Goal: Information Seeking & Learning: Compare options

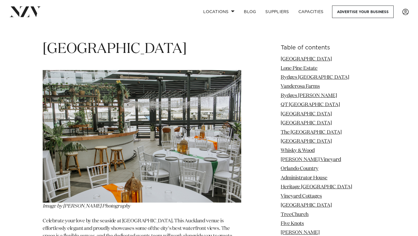
scroll to position [714, 0]
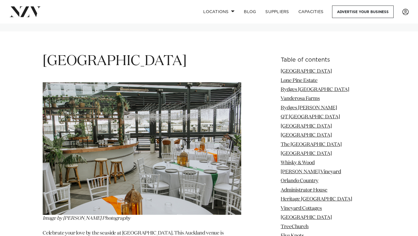
click at [72, 99] on img at bounding box center [142, 148] width 198 height 132
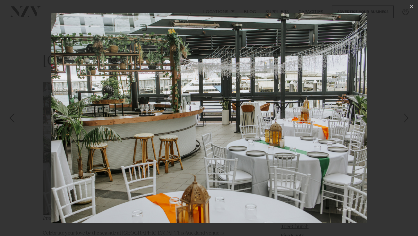
click at [41, 108] on div at bounding box center [209, 118] width 418 height 236
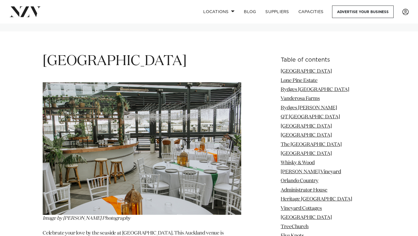
click at [90, 171] on img at bounding box center [142, 148] width 198 height 132
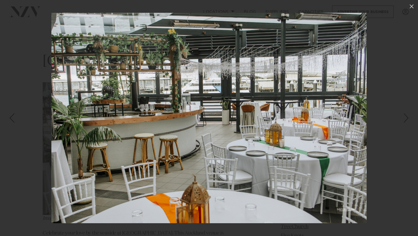
click at [387, 116] on div at bounding box center [209, 118] width 418 height 236
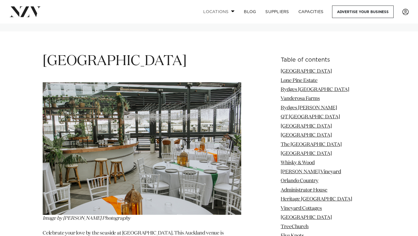
click at [223, 11] on link "Locations" at bounding box center [218, 12] width 41 height 12
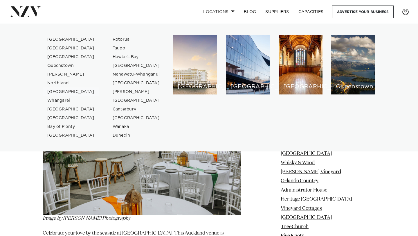
click at [61, 90] on link "[GEOGRAPHIC_DATA]" at bounding box center [71, 91] width 57 height 9
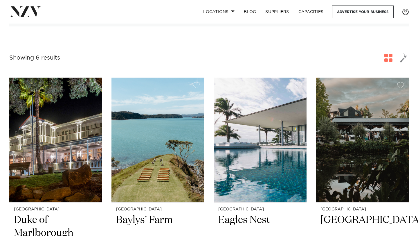
scroll to position [195, 0]
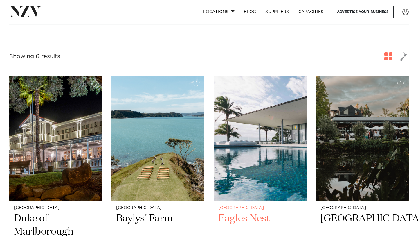
click at [243, 164] on img at bounding box center [259, 138] width 93 height 124
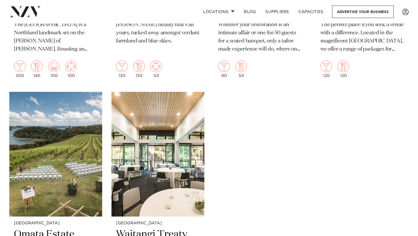
scroll to position [390, 0]
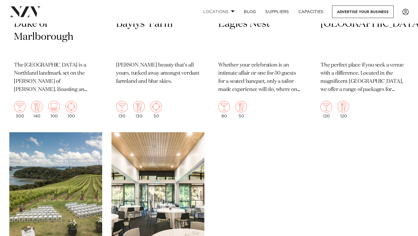
click at [218, 13] on link "Locations" at bounding box center [218, 12] width 41 height 12
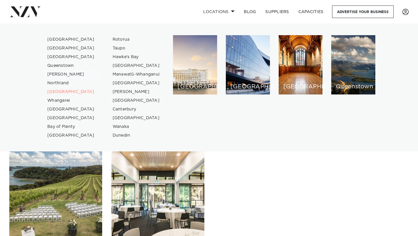
click at [60, 75] on link "[PERSON_NAME]" at bounding box center [71, 74] width 57 height 9
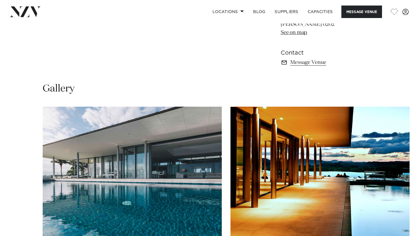
scroll to position [399, 0]
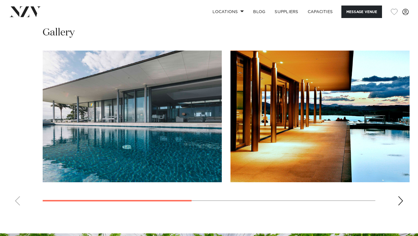
click at [399, 202] on div "Next slide" at bounding box center [400, 200] width 6 height 9
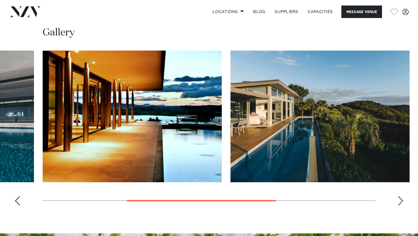
click at [399, 202] on div "Next slide" at bounding box center [400, 200] width 6 height 9
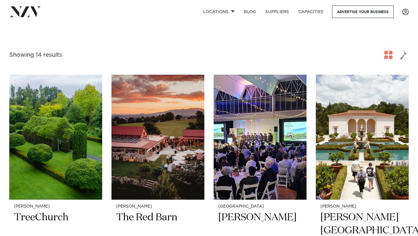
scroll to position [186, 0]
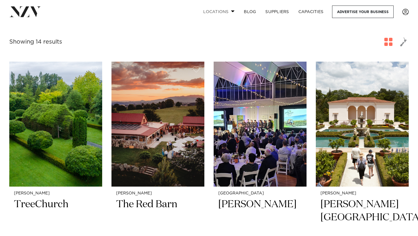
click at [231, 12] on span at bounding box center [233, 11] width 4 height 2
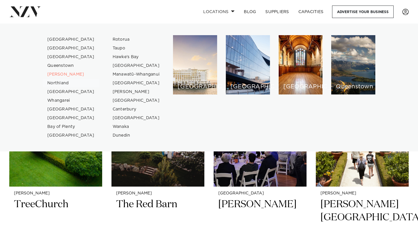
click at [62, 83] on link "Northland" at bounding box center [71, 83] width 57 height 9
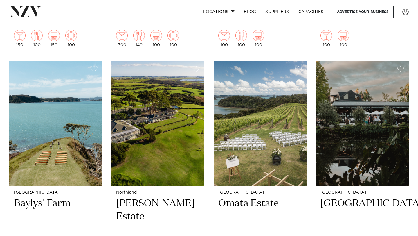
scroll to position [461, 0]
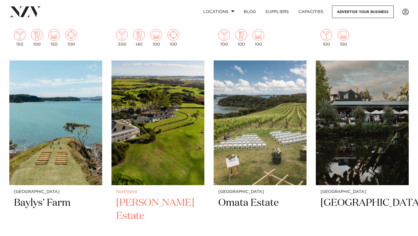
click at [150, 97] on img at bounding box center [157, 122] width 93 height 124
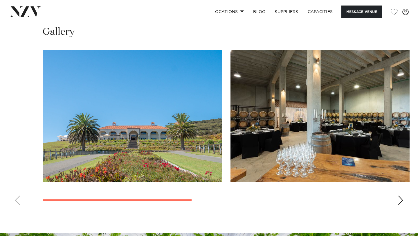
scroll to position [400, 0]
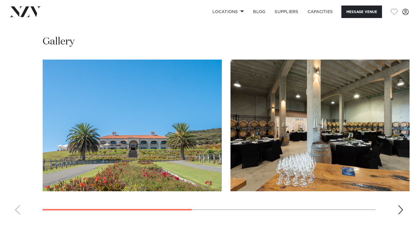
click at [398, 208] on div "Next slide" at bounding box center [400, 209] width 6 height 9
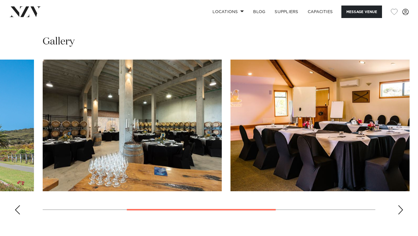
click at [398, 208] on div "Next slide" at bounding box center [400, 209] width 6 height 9
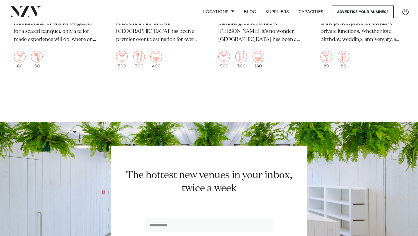
scroll to position [972, 0]
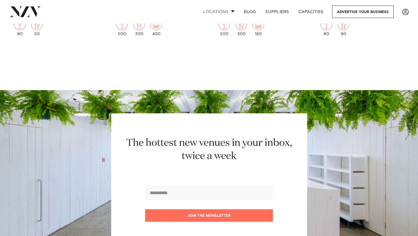
click at [213, 13] on link "Locations" at bounding box center [218, 12] width 41 height 12
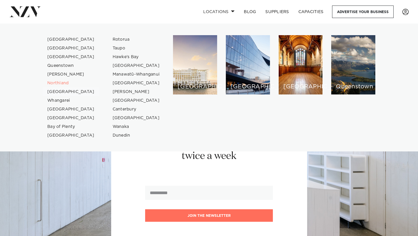
click at [59, 91] on link "[GEOGRAPHIC_DATA]" at bounding box center [71, 91] width 57 height 9
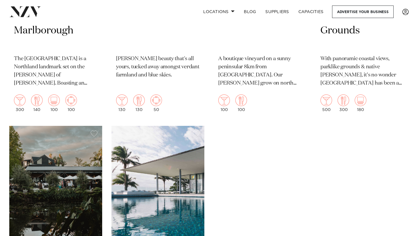
scroll to position [440, 0]
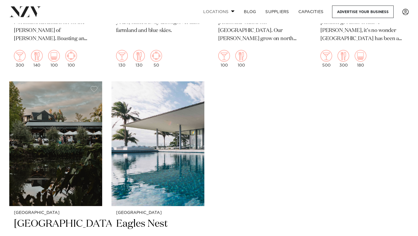
click at [214, 5] on nav "Locations [GEOGRAPHIC_DATA] [GEOGRAPHIC_DATA] [GEOGRAPHIC_DATA] [GEOGRAPHIC_DAT…" at bounding box center [209, 11] width 418 height 23
click at [214, 8] on link "Locations" at bounding box center [218, 12] width 41 height 12
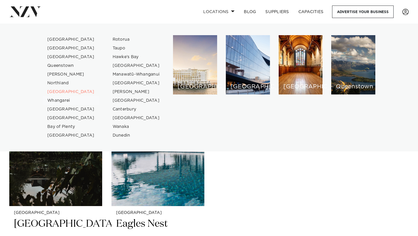
click at [54, 99] on link "Whangarei" at bounding box center [71, 100] width 57 height 9
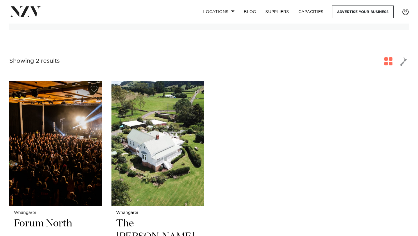
scroll to position [104, 0]
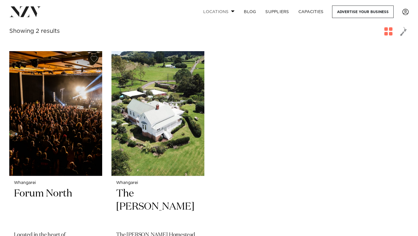
click at [223, 14] on link "Locations" at bounding box center [218, 12] width 41 height 12
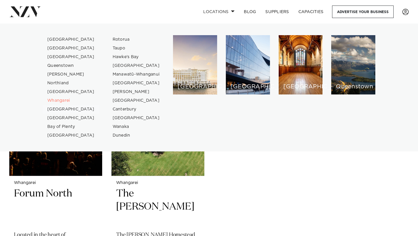
click at [70, 109] on link "[GEOGRAPHIC_DATA]" at bounding box center [71, 109] width 57 height 9
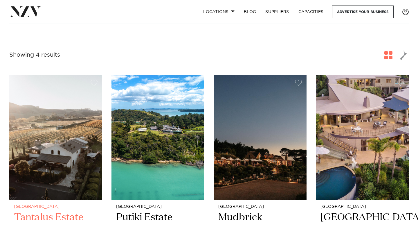
scroll to position [207, 0]
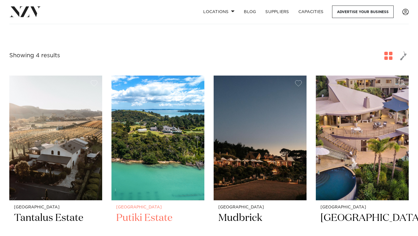
click at [153, 148] on img at bounding box center [157, 137] width 93 height 124
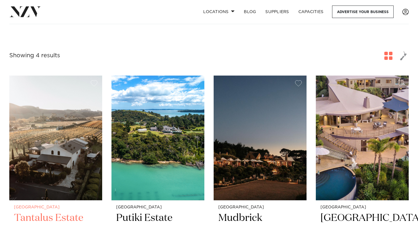
click at [59, 118] on img at bounding box center [55, 137] width 93 height 124
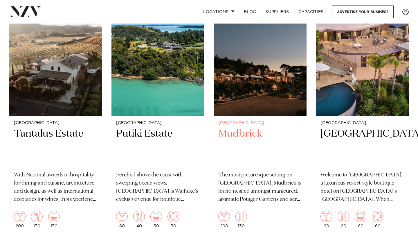
scroll to position [347, 0]
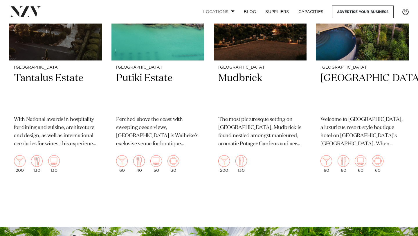
click at [209, 15] on link "Locations" at bounding box center [218, 12] width 41 height 12
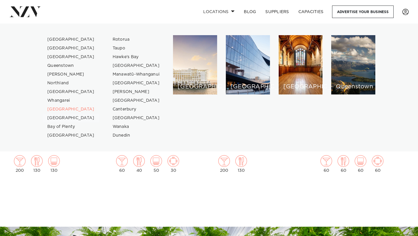
click at [55, 117] on link "[GEOGRAPHIC_DATA]" at bounding box center [71, 117] width 57 height 9
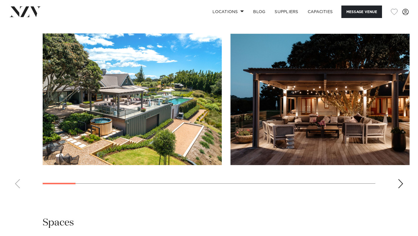
scroll to position [540, 0]
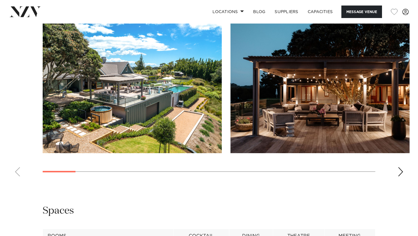
click at [397, 171] on swiper-container at bounding box center [209, 100] width 418 height 159
click at [401, 171] on div "Next slide" at bounding box center [400, 171] width 6 height 9
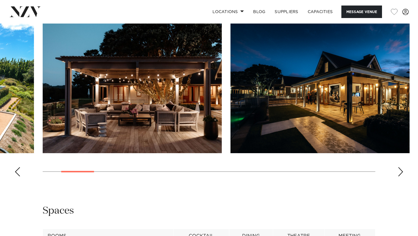
click at [401, 171] on div "Next slide" at bounding box center [400, 171] width 6 height 9
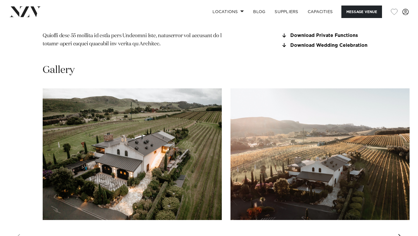
scroll to position [569, 0]
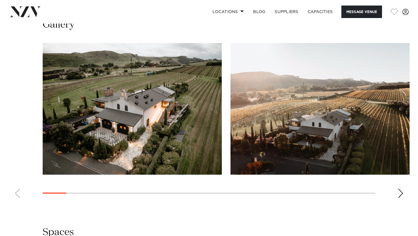
click at [398, 188] on div "Next slide" at bounding box center [400, 192] width 6 height 9
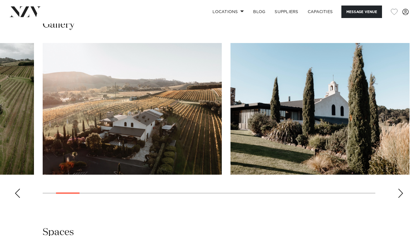
click at [398, 188] on div "Next slide" at bounding box center [400, 192] width 6 height 9
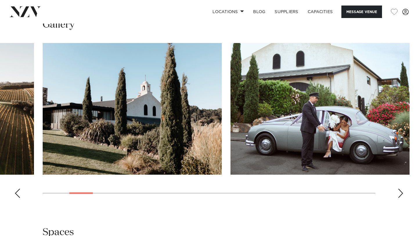
click at [398, 188] on div "Next slide" at bounding box center [400, 192] width 6 height 9
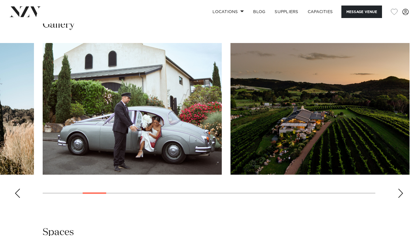
click at [398, 188] on div "Next slide" at bounding box center [400, 192] width 6 height 9
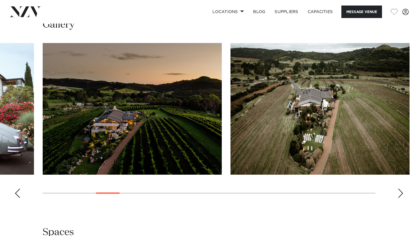
click at [398, 188] on div "Next slide" at bounding box center [400, 192] width 6 height 9
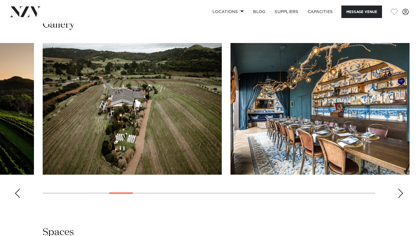
click at [398, 188] on div "Next slide" at bounding box center [400, 192] width 6 height 9
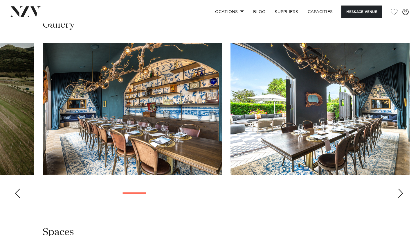
click at [398, 188] on div "Next slide" at bounding box center [400, 192] width 6 height 9
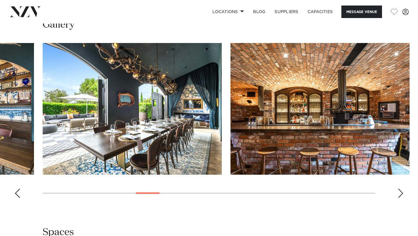
click at [398, 188] on div "Next slide" at bounding box center [400, 192] width 6 height 9
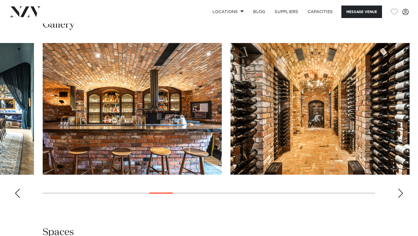
click at [398, 188] on div "Next slide" at bounding box center [400, 192] width 6 height 9
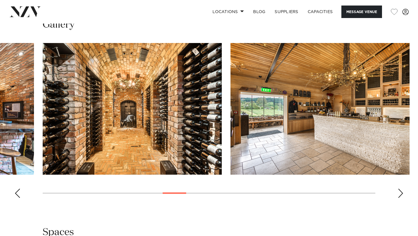
click at [398, 188] on div "Next slide" at bounding box center [400, 192] width 6 height 9
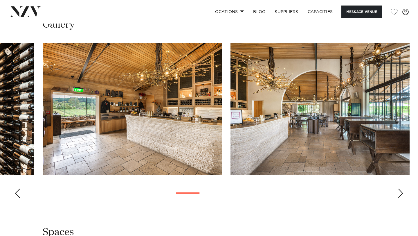
click at [398, 188] on div "Next slide" at bounding box center [400, 192] width 6 height 9
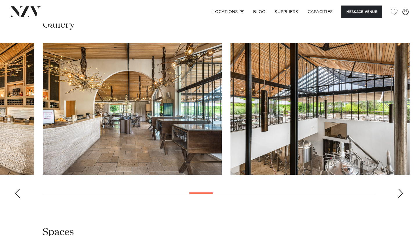
click at [398, 188] on div "Next slide" at bounding box center [400, 192] width 6 height 9
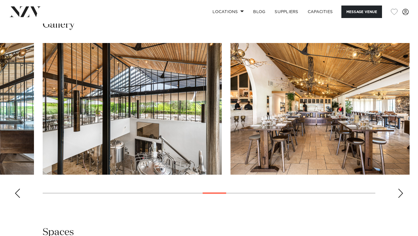
click at [398, 188] on div "Next slide" at bounding box center [400, 192] width 6 height 9
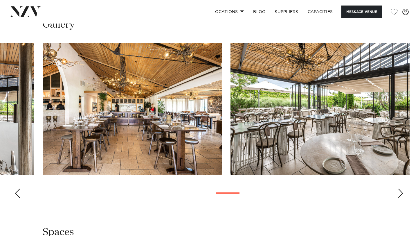
click at [398, 188] on div "Next slide" at bounding box center [400, 192] width 6 height 9
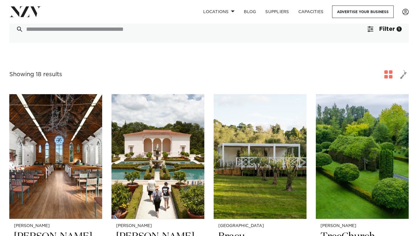
scroll to position [181, 0]
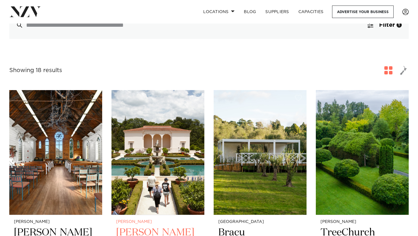
click at [143, 153] on img at bounding box center [157, 152] width 93 height 124
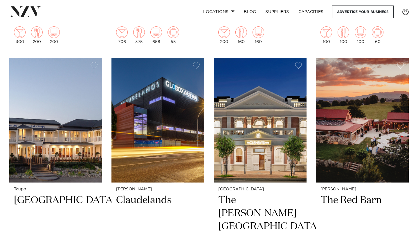
scroll to position [471, 0]
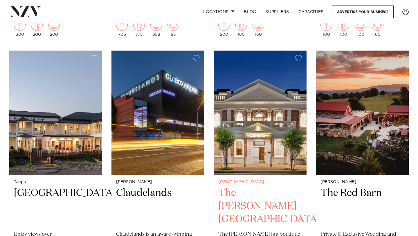
click at [227, 186] on h2 "The [PERSON_NAME][GEOGRAPHIC_DATA]" at bounding box center [260, 205] width 84 height 39
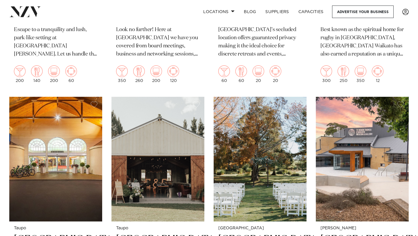
scroll to position [979, 0]
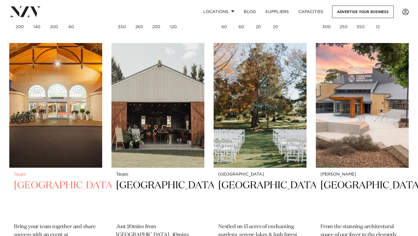
click at [42, 179] on h2 "[GEOGRAPHIC_DATA]" at bounding box center [56, 198] width 84 height 39
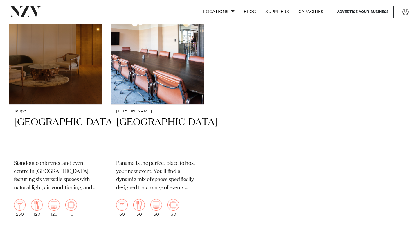
scroll to position [1304, 0]
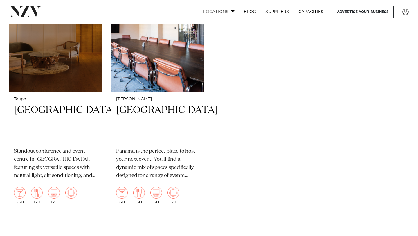
click at [211, 13] on link "Locations" at bounding box center [218, 12] width 41 height 12
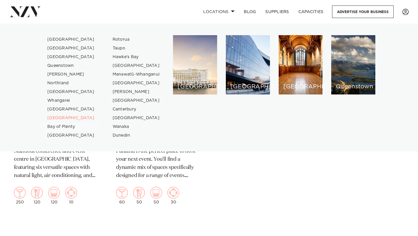
click at [59, 127] on link "Bay of Plenty" at bounding box center [71, 126] width 57 height 9
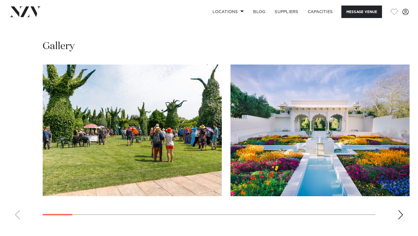
scroll to position [530, 0]
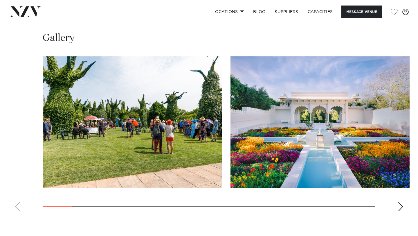
click at [399, 202] on div "Next slide" at bounding box center [400, 206] width 6 height 9
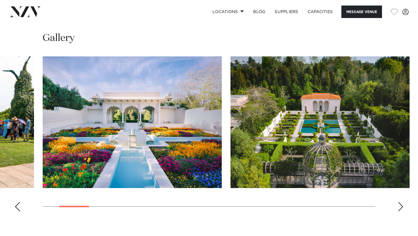
click at [399, 202] on div "Next slide" at bounding box center [400, 206] width 6 height 9
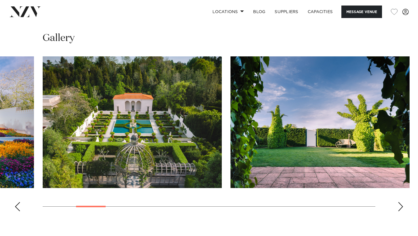
click at [399, 202] on div "Next slide" at bounding box center [400, 206] width 6 height 9
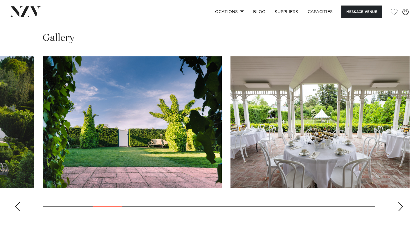
click at [399, 202] on div "Next slide" at bounding box center [400, 206] width 6 height 9
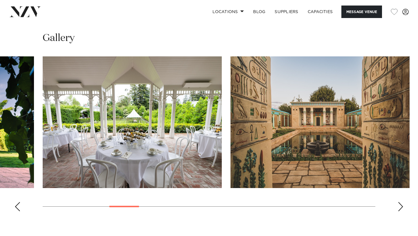
click at [399, 202] on div "Next slide" at bounding box center [400, 206] width 6 height 9
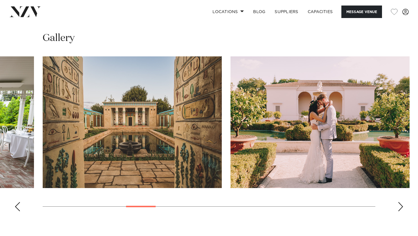
click at [399, 202] on div "Next slide" at bounding box center [400, 206] width 6 height 9
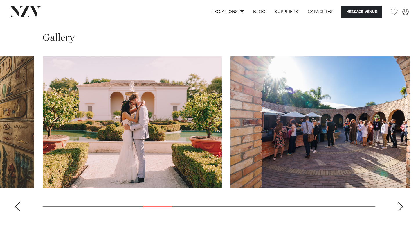
click at [399, 202] on div "Next slide" at bounding box center [400, 206] width 6 height 9
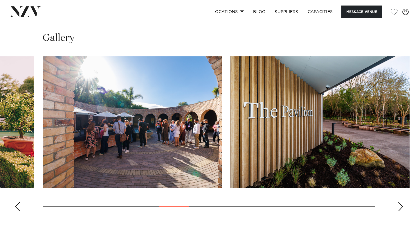
click at [399, 202] on div "Next slide" at bounding box center [400, 206] width 6 height 9
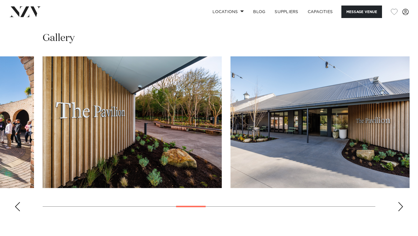
click at [399, 202] on div "Next slide" at bounding box center [400, 206] width 6 height 9
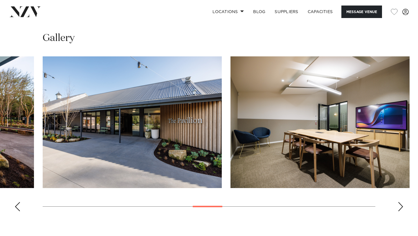
click at [399, 202] on div "Next slide" at bounding box center [400, 206] width 6 height 9
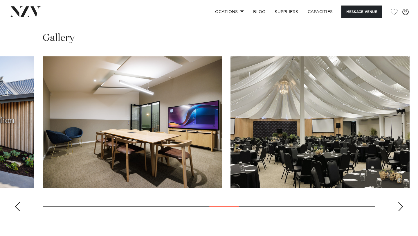
click at [399, 202] on div "Next slide" at bounding box center [400, 206] width 6 height 9
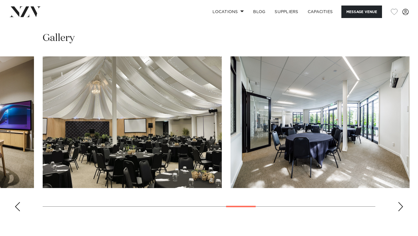
click at [399, 202] on div "Next slide" at bounding box center [400, 206] width 6 height 9
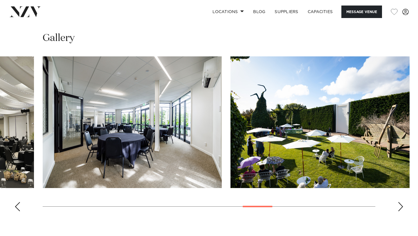
click at [399, 202] on div "Next slide" at bounding box center [400, 206] width 6 height 9
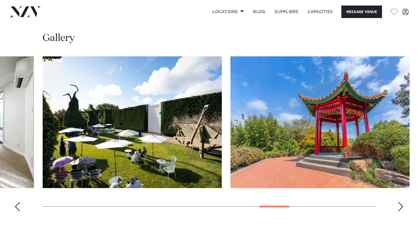
click at [399, 202] on div "Next slide" at bounding box center [400, 206] width 6 height 9
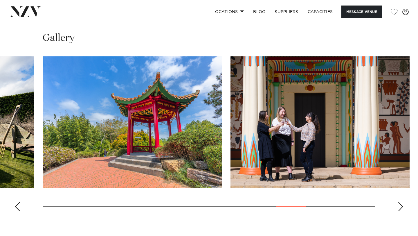
click at [399, 202] on div "Next slide" at bounding box center [400, 206] width 6 height 9
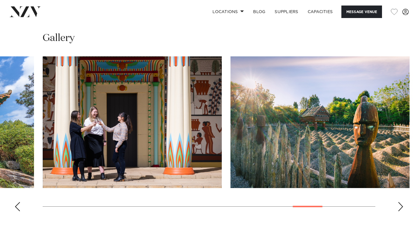
click at [399, 202] on div "Next slide" at bounding box center [400, 206] width 6 height 9
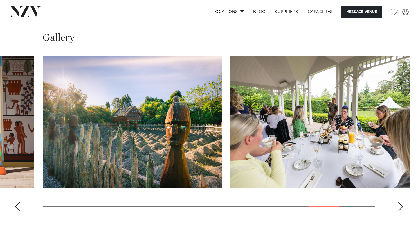
click at [399, 202] on div "Next slide" at bounding box center [400, 206] width 6 height 9
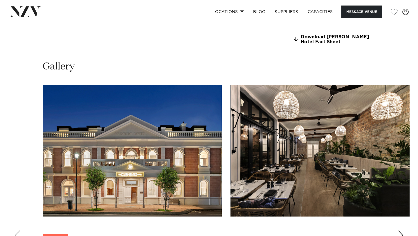
scroll to position [526, 0]
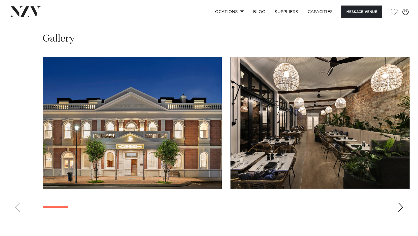
click at [399, 202] on div "Next slide" at bounding box center [400, 206] width 6 height 9
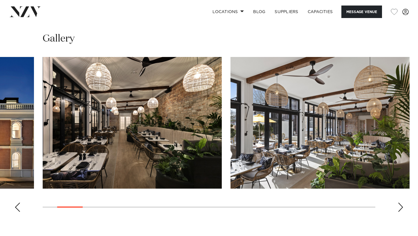
click at [399, 202] on div "Next slide" at bounding box center [400, 206] width 6 height 9
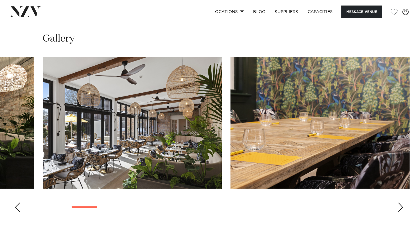
click at [399, 202] on div "Next slide" at bounding box center [400, 206] width 6 height 9
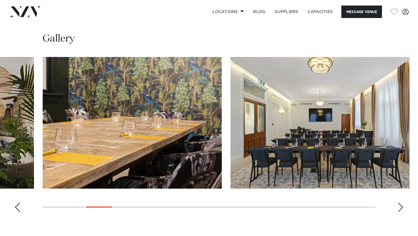
click at [399, 202] on div "Next slide" at bounding box center [400, 206] width 6 height 9
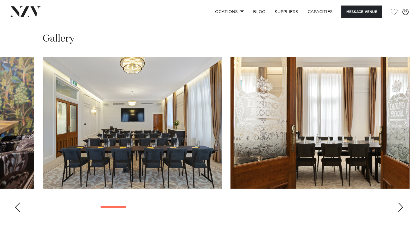
click at [401, 202] on div "Next slide" at bounding box center [400, 206] width 6 height 9
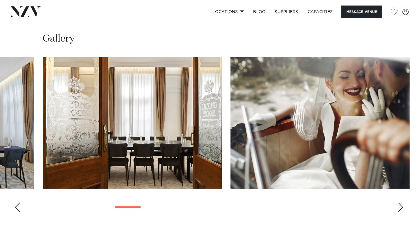
click at [401, 202] on div "Next slide" at bounding box center [400, 206] width 6 height 9
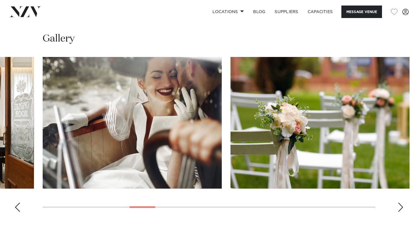
click at [401, 202] on div "Next slide" at bounding box center [400, 206] width 6 height 9
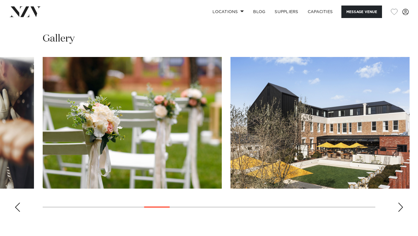
click at [400, 202] on div "Next slide" at bounding box center [400, 206] width 6 height 9
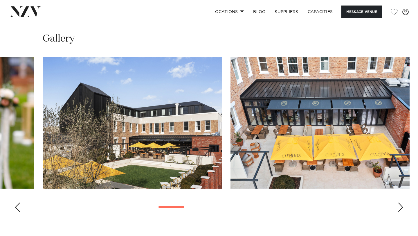
click at [400, 202] on div "Next slide" at bounding box center [400, 206] width 6 height 9
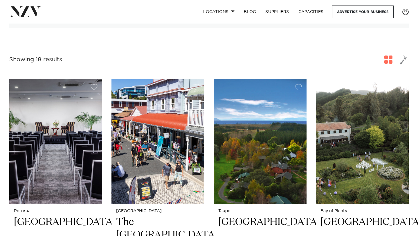
scroll to position [181, 0]
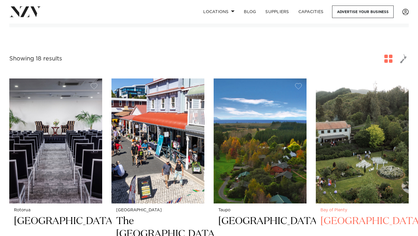
click at [347, 146] on img at bounding box center [362, 140] width 93 height 124
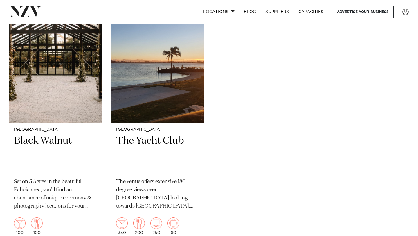
scroll to position [1285, 0]
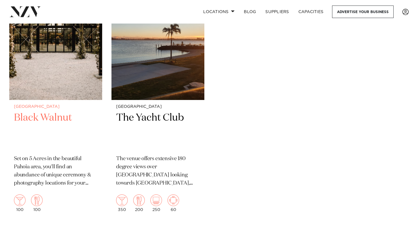
click at [21, 111] on h2 "Black Walnut" at bounding box center [56, 130] width 84 height 39
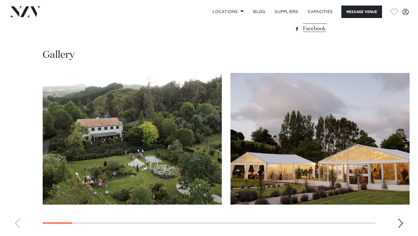
scroll to position [516, 0]
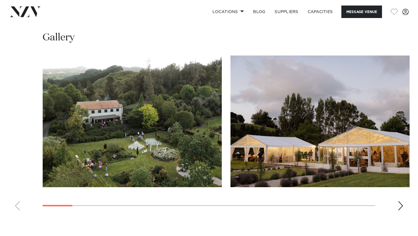
click at [400, 201] on div "Next slide" at bounding box center [400, 205] width 6 height 9
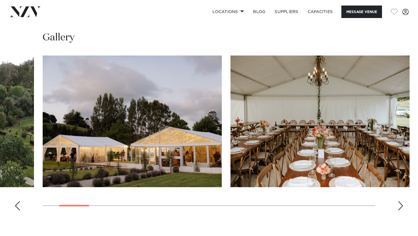
click at [400, 201] on div "Next slide" at bounding box center [400, 205] width 6 height 9
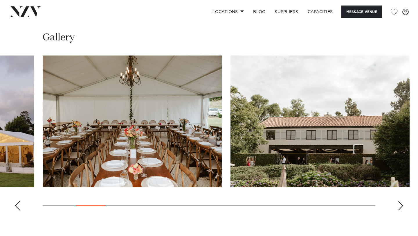
click at [400, 201] on div "Next slide" at bounding box center [400, 205] width 6 height 9
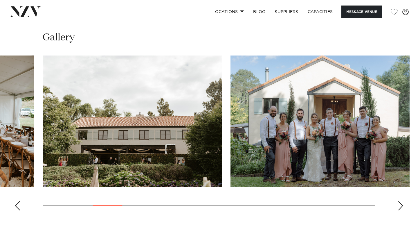
click at [400, 201] on div "Next slide" at bounding box center [400, 205] width 6 height 9
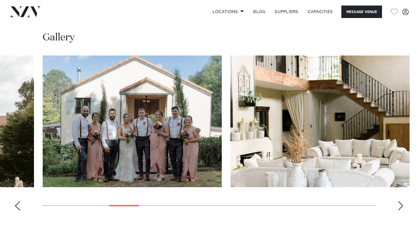
click at [400, 201] on div "Next slide" at bounding box center [400, 205] width 6 height 9
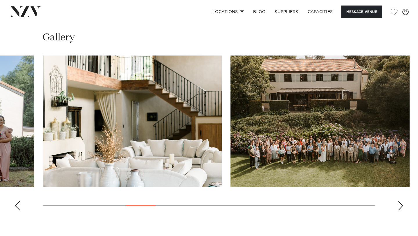
click at [400, 201] on div "Next slide" at bounding box center [400, 205] width 6 height 9
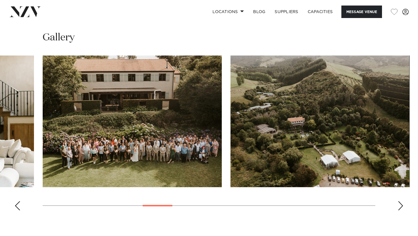
click at [400, 201] on div "Next slide" at bounding box center [400, 205] width 6 height 9
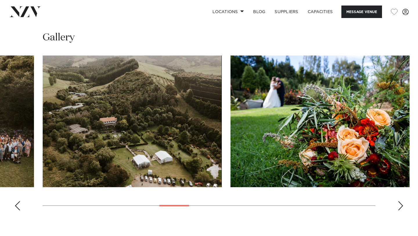
click at [400, 201] on div "Next slide" at bounding box center [400, 205] width 6 height 9
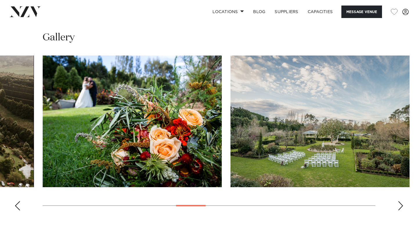
click at [399, 201] on div "Next slide" at bounding box center [400, 205] width 6 height 9
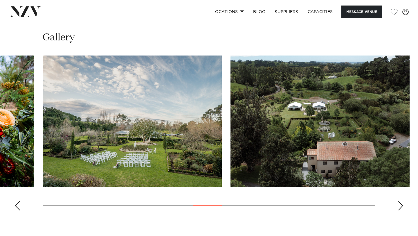
click at [399, 201] on div "Next slide" at bounding box center [400, 205] width 6 height 9
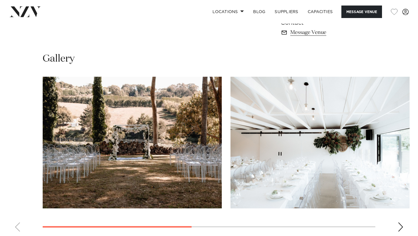
scroll to position [421, 0]
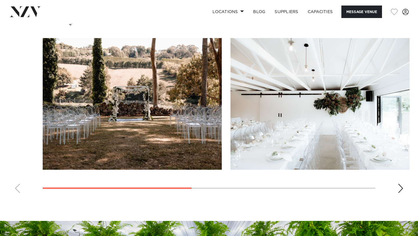
click at [400, 188] on div "Next slide" at bounding box center [400, 187] width 6 height 9
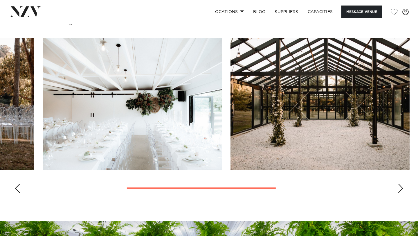
click at [400, 188] on div "Next slide" at bounding box center [400, 187] width 6 height 9
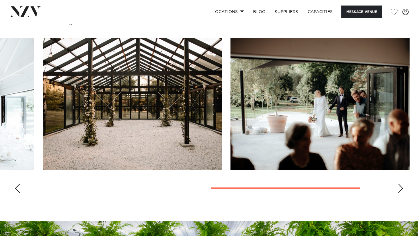
click at [401, 187] on div "Next slide" at bounding box center [400, 187] width 6 height 9
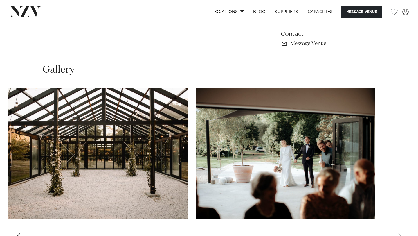
scroll to position [347, 0]
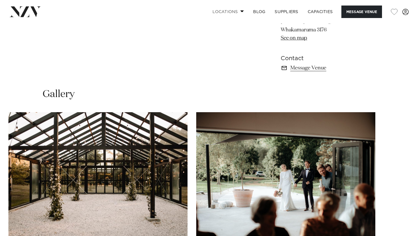
click at [221, 8] on link "Locations" at bounding box center [228, 12] width 41 height 12
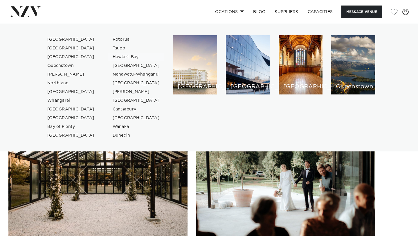
click at [117, 55] on link "Hawke's Bay" at bounding box center [136, 56] width 57 height 9
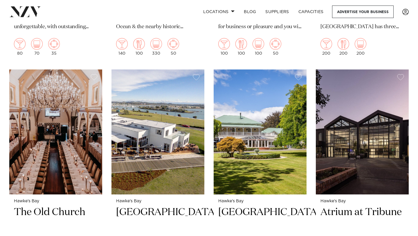
scroll to position [680, 0]
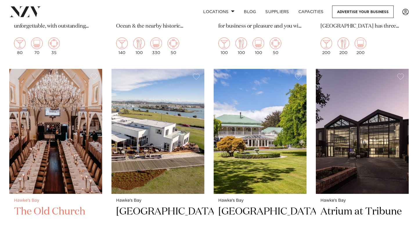
click at [41, 205] on h2 "The Old Church" at bounding box center [56, 224] width 84 height 39
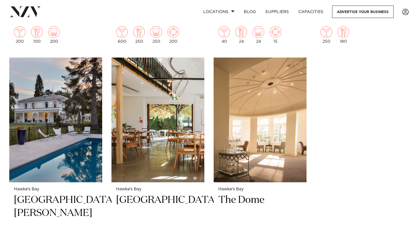
scroll to position [952, 0]
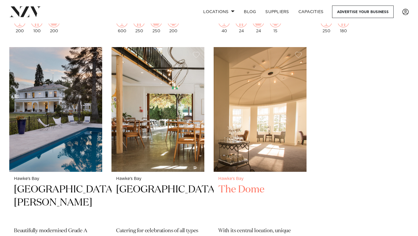
click at [269, 143] on img at bounding box center [259, 109] width 93 height 124
click at [219, 11] on link "Locations" at bounding box center [218, 12] width 41 height 12
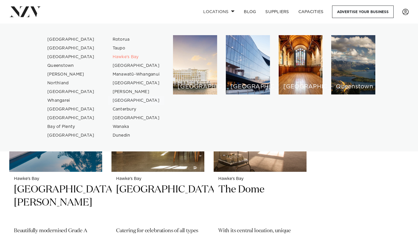
click at [120, 100] on link "[GEOGRAPHIC_DATA]" at bounding box center [136, 100] width 57 height 9
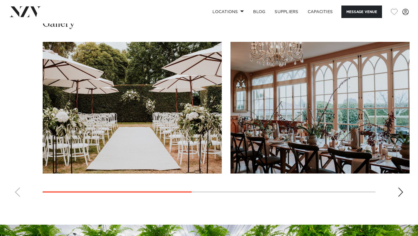
scroll to position [415, 0]
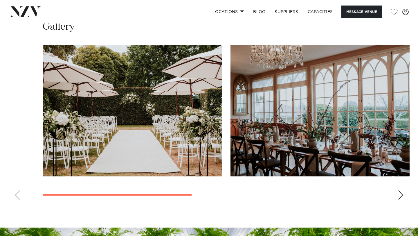
click at [399, 193] on div "Next slide" at bounding box center [400, 194] width 6 height 9
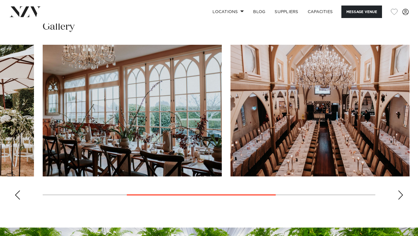
click at [399, 193] on div "Next slide" at bounding box center [400, 194] width 6 height 9
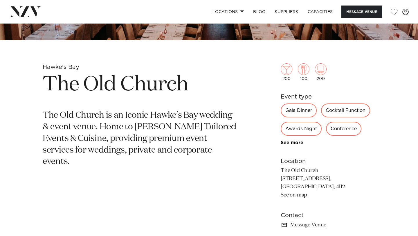
scroll to position [158, 0]
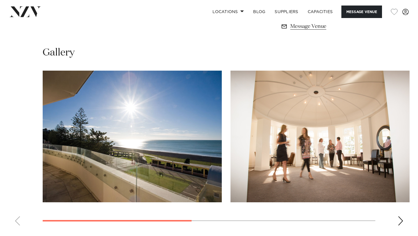
scroll to position [416, 0]
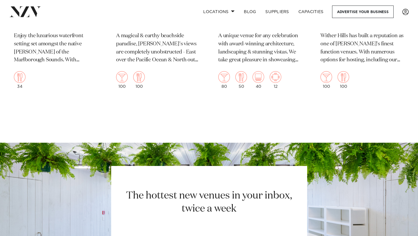
scroll to position [657, 0]
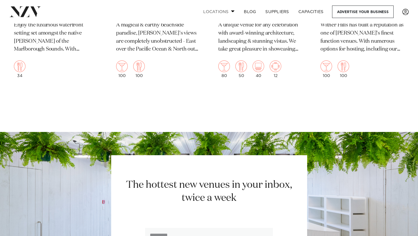
click at [226, 12] on link "Locations" at bounding box center [218, 12] width 41 height 12
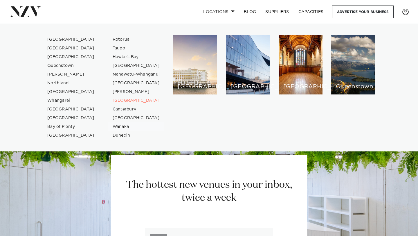
click at [116, 126] on link "Wanaka" at bounding box center [136, 126] width 57 height 9
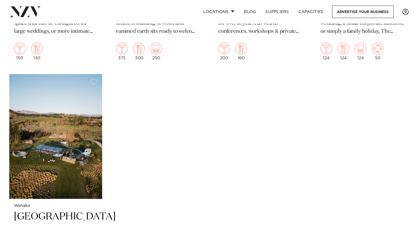
scroll to position [429, 0]
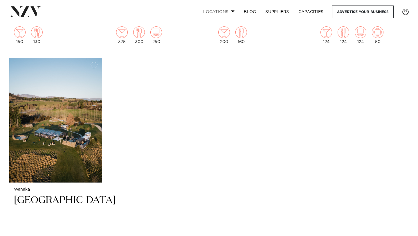
click at [211, 10] on link "Locations" at bounding box center [218, 12] width 41 height 12
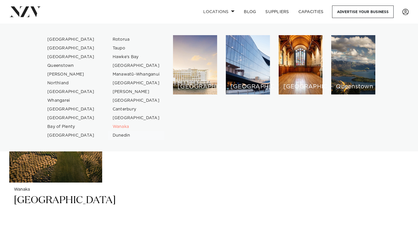
click at [115, 135] on link "Dunedin" at bounding box center [136, 135] width 57 height 9
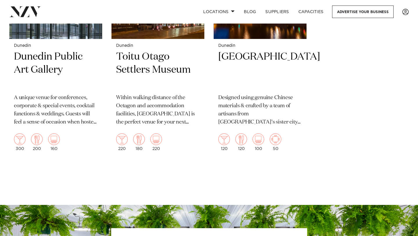
scroll to position [893, 0]
